Goal: Find specific page/section

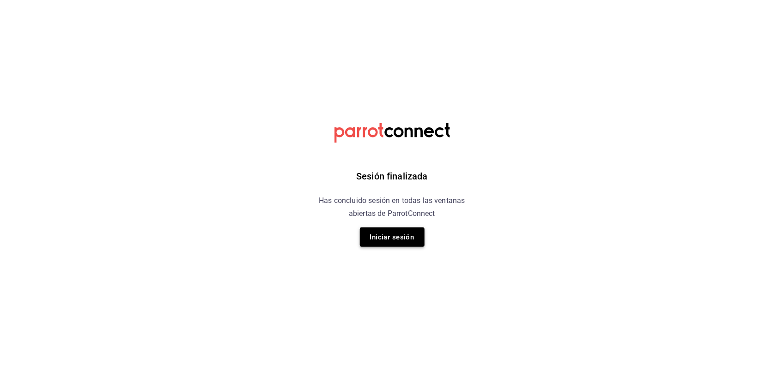
click at [391, 239] on button "Iniciar sesión" at bounding box center [392, 237] width 65 height 19
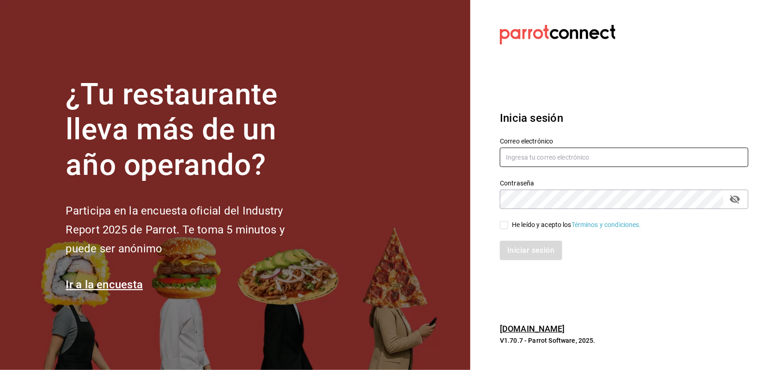
type input "[EMAIL_ADDRESS][DOMAIN_NAME]"
click at [506, 222] on input "He leído y acepto los Términos y condiciones." at bounding box center [504, 225] width 8 height 8
checkbox input "true"
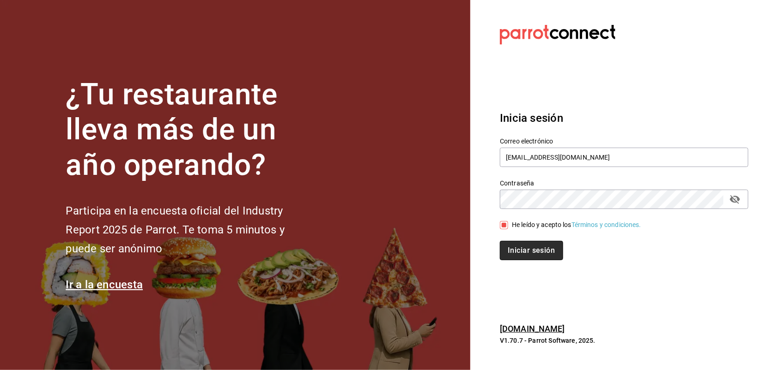
click at [514, 245] on button "Iniciar sesión" at bounding box center [531, 250] width 63 height 19
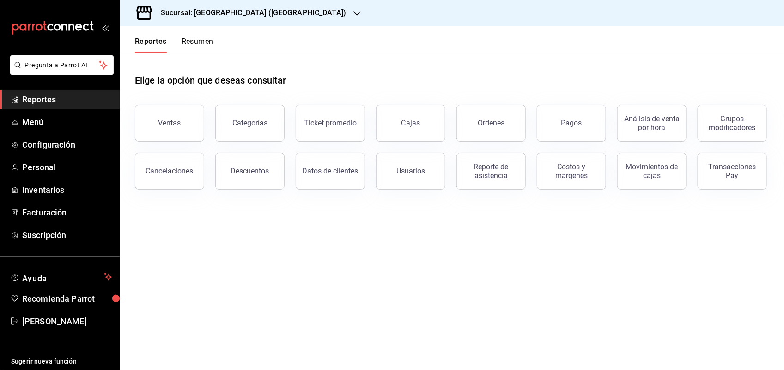
click at [62, 93] on span "Reportes" at bounding box center [67, 99] width 90 height 12
click at [580, 113] on button "Pagos" at bounding box center [571, 123] width 69 height 37
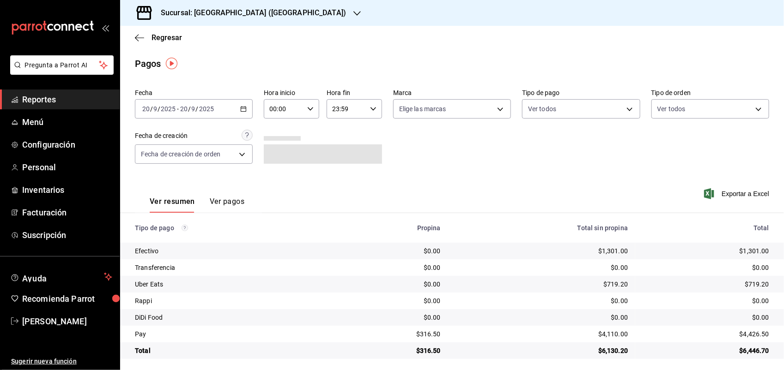
click at [58, 101] on span "Reportes" at bounding box center [67, 99] width 90 height 12
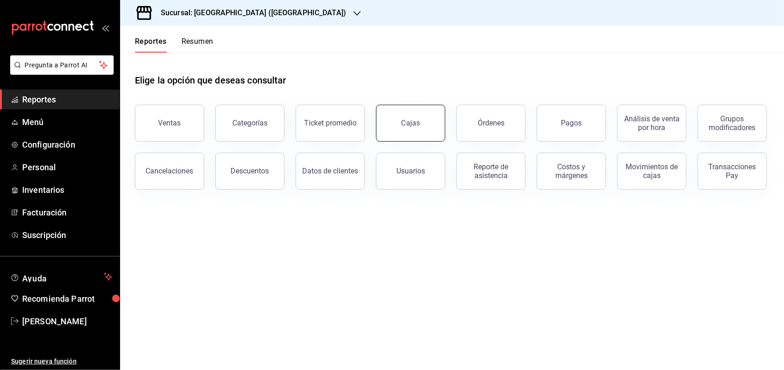
click at [400, 121] on link "Cajas" at bounding box center [410, 123] width 69 height 37
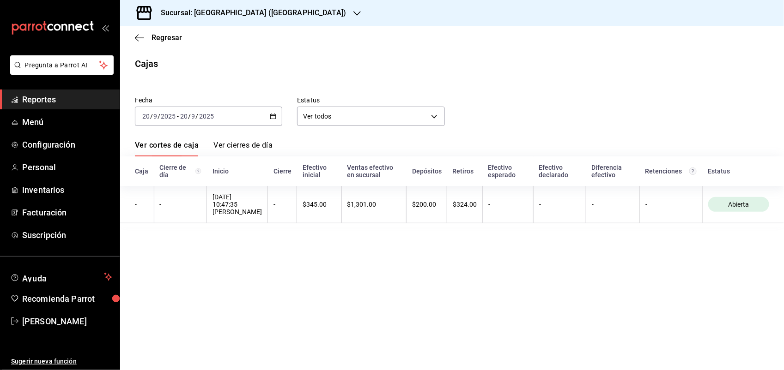
click at [251, 146] on link "Ver cierres de día" at bounding box center [242, 149] width 59 height 16
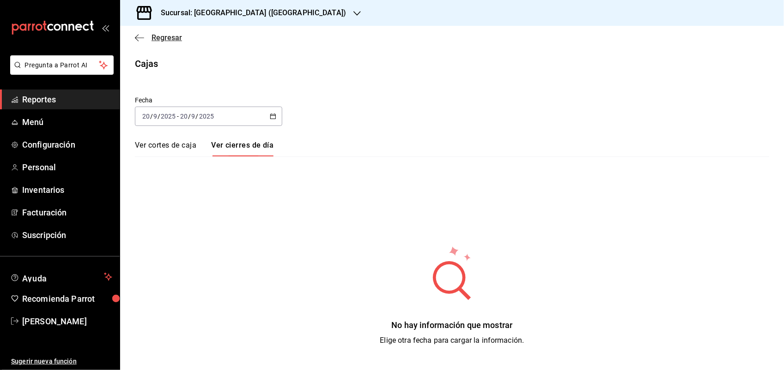
click at [135, 40] on icon "button" at bounding box center [139, 38] width 9 height 8
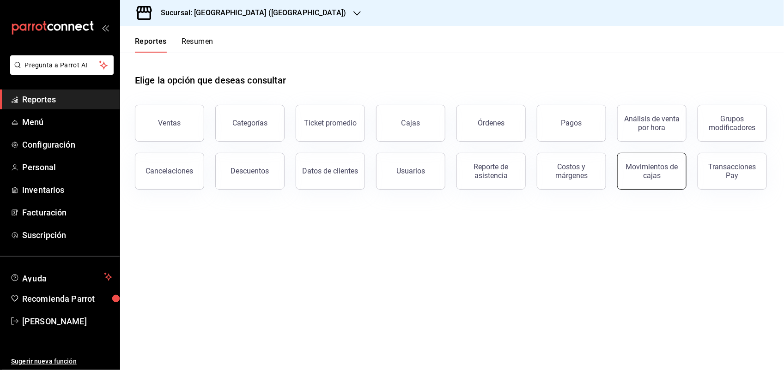
click at [657, 162] on button "Movimientos de cajas" at bounding box center [651, 171] width 69 height 37
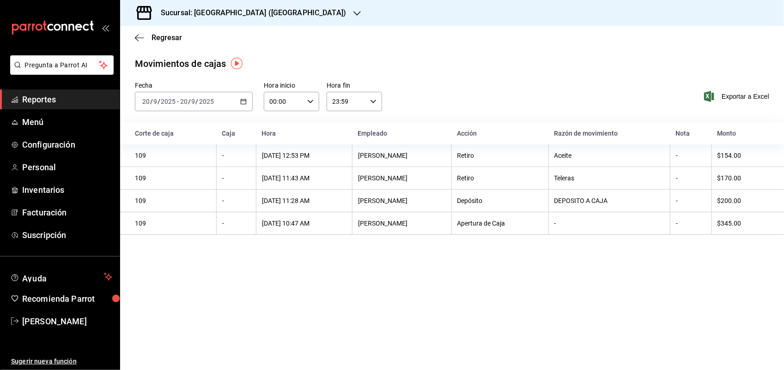
click at [47, 104] on span "Reportes" at bounding box center [67, 99] width 90 height 12
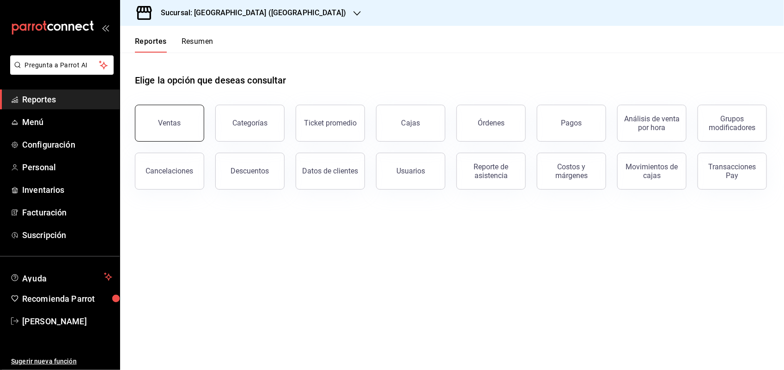
click at [179, 125] on div "Ventas" at bounding box center [169, 123] width 23 height 9
